Goal: Information Seeking & Learning: Learn about a topic

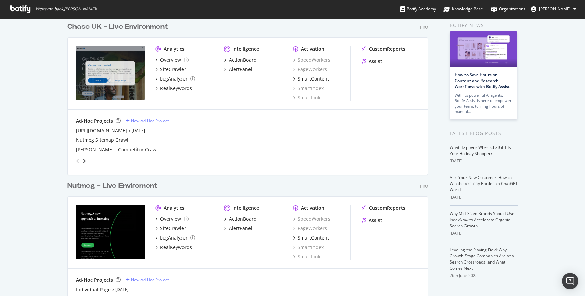
scroll to position [54, 0]
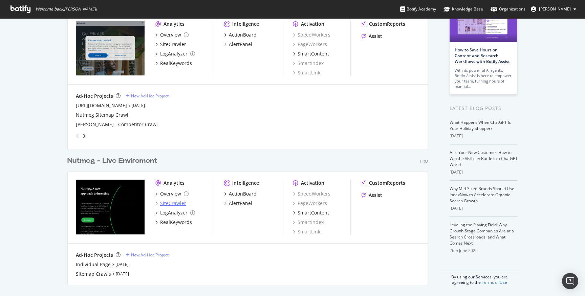
click at [174, 202] on div "SiteCrawler" at bounding box center [173, 203] width 26 height 7
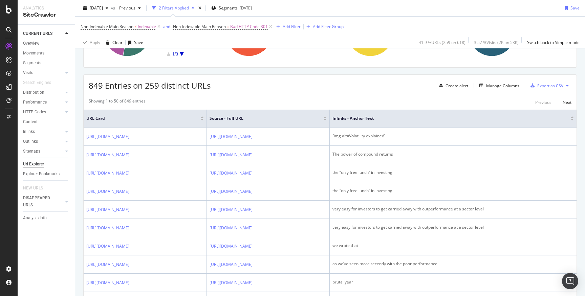
scroll to position [99, 0]
